Goal: Task Accomplishment & Management: Use online tool/utility

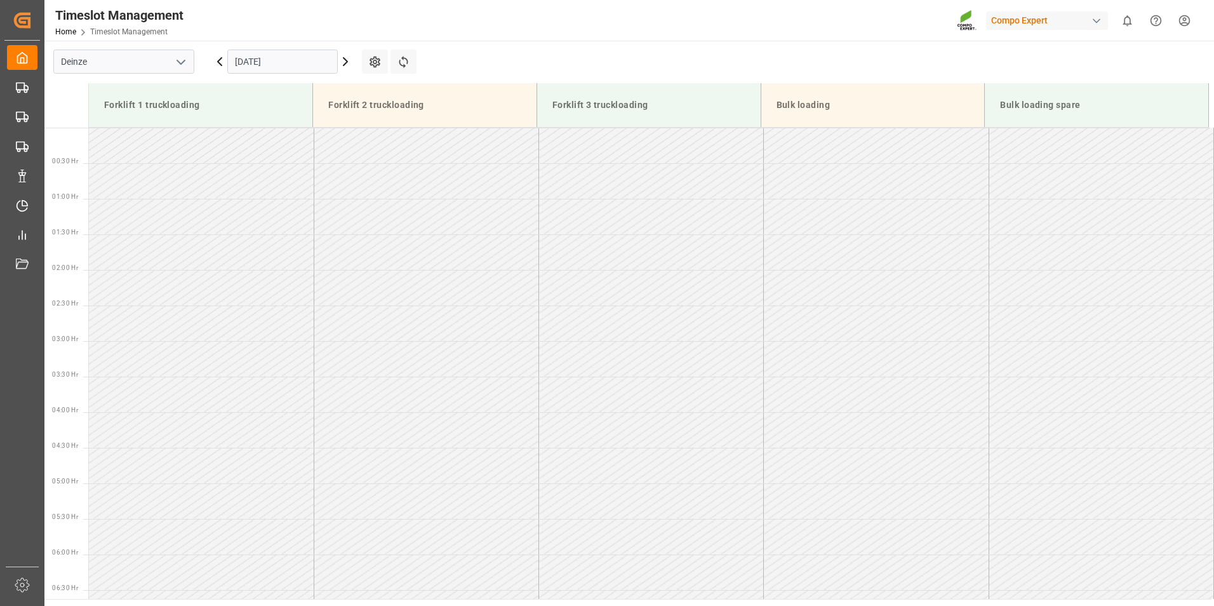
scroll to position [703, 0]
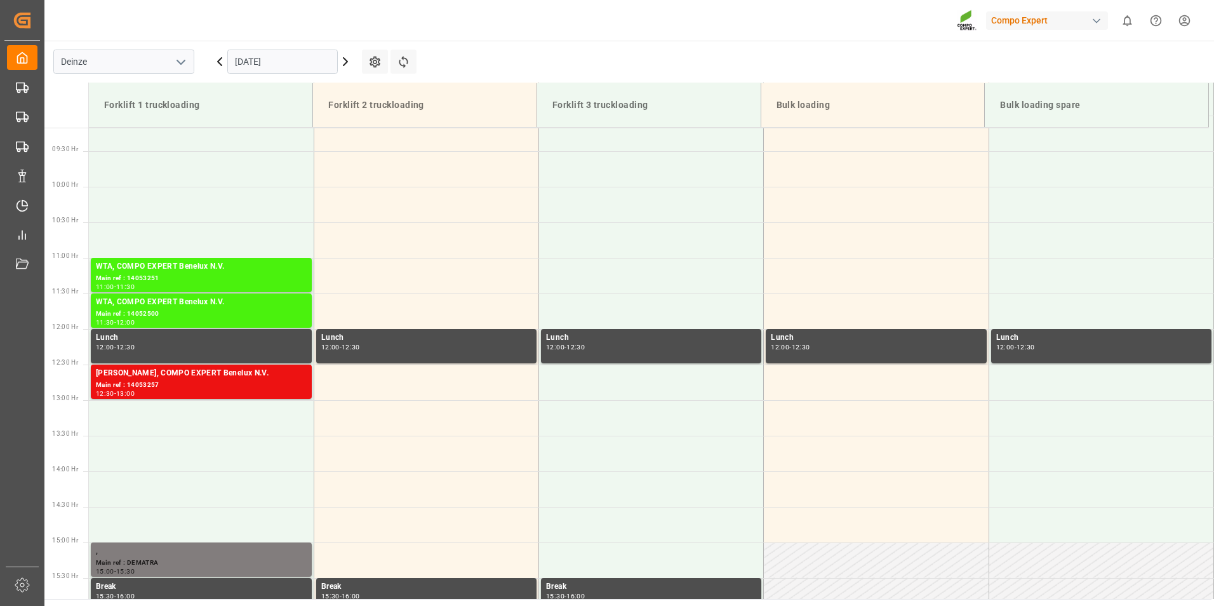
scroll to position [666, 0]
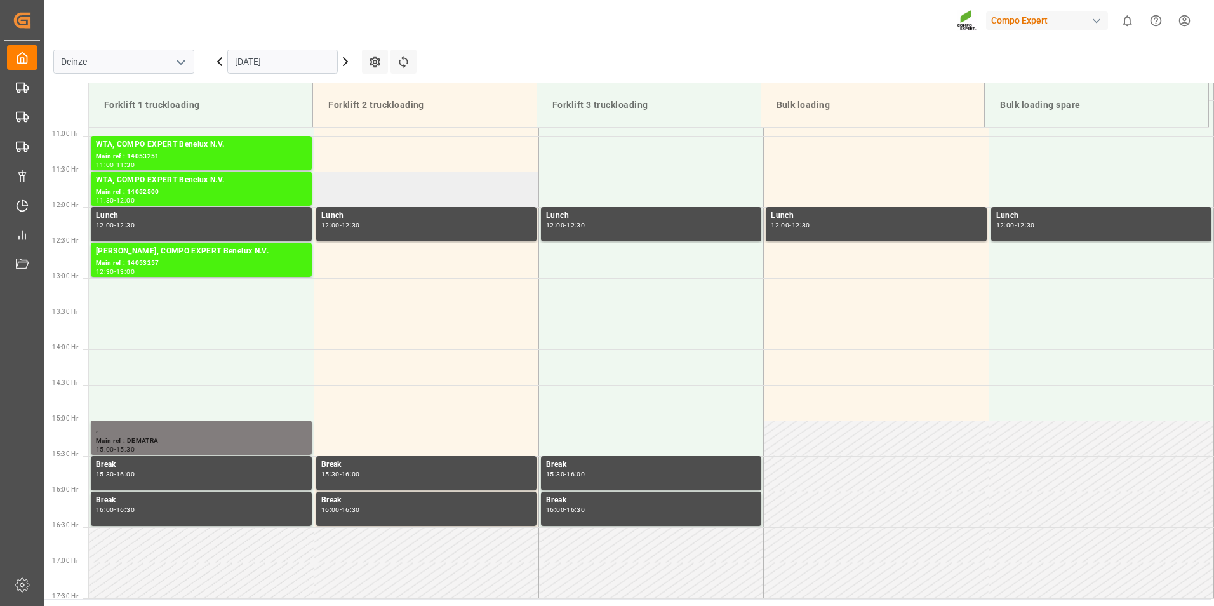
scroll to position [711, 0]
